Goal: Navigation & Orientation: Go to known website

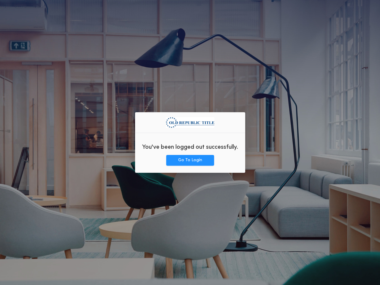
click at [190, 142] on div "You've been logged out successfully." at bounding box center [190, 146] width 110 height 17
click at [190, 160] on button "Go To Login" at bounding box center [190, 160] width 48 height 11
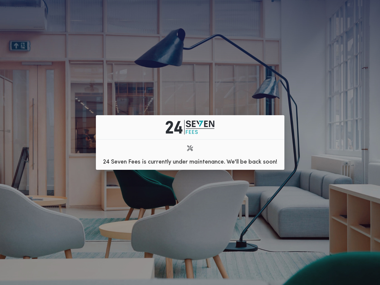
click at [194, 281] on div "24 Seven Fees is currently under maintenance. We'll be back soon!" at bounding box center [190, 142] width 380 height 285
